Goal: Navigation & Orientation: Go to known website

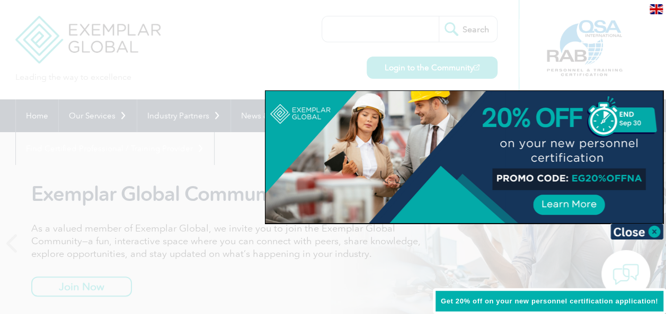
click at [244, 34] on div at bounding box center [333, 157] width 666 height 314
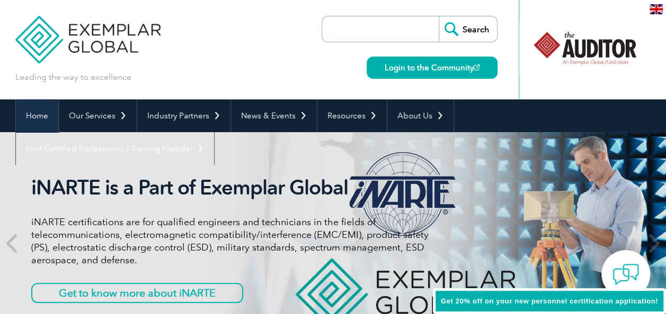
click at [43, 113] on link "Home" at bounding box center [37, 116] width 42 height 33
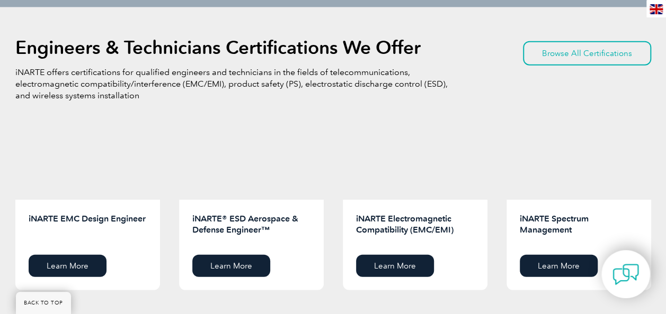
scroll to position [1430, 0]
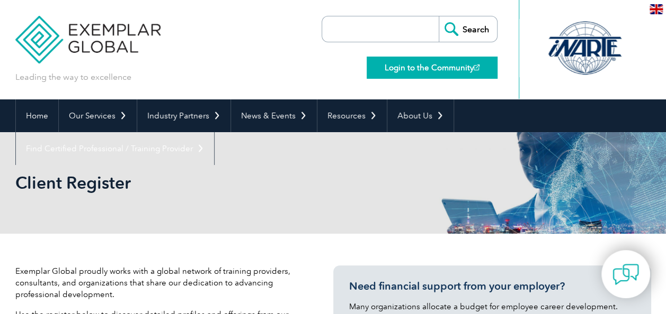
click at [445, 69] on link "Login to the Community" at bounding box center [431, 68] width 131 height 22
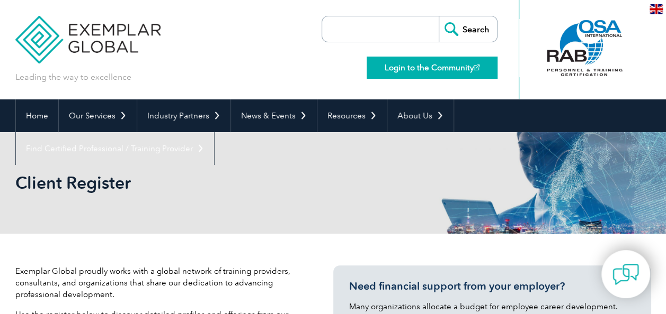
click at [455, 64] on link "Login to the Community" at bounding box center [431, 68] width 131 height 22
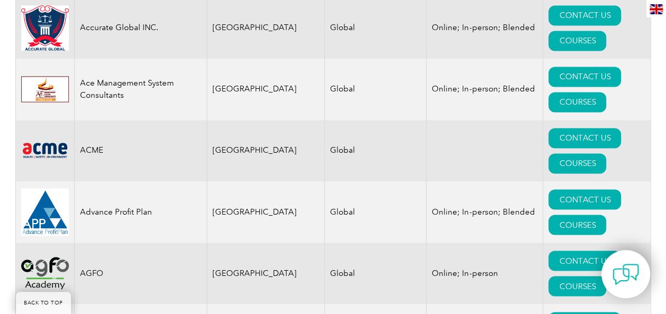
scroll to position [900, 0]
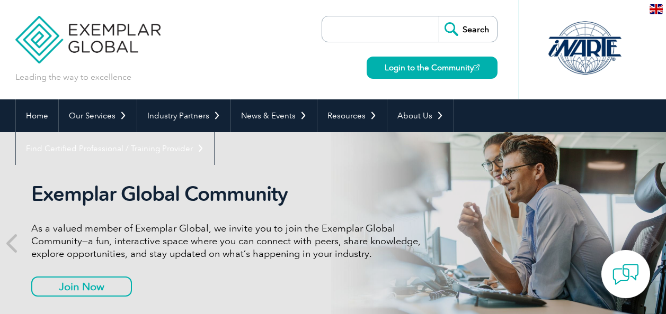
scroll to position [40, 0]
